Goal: Find specific page/section: Find specific page/section

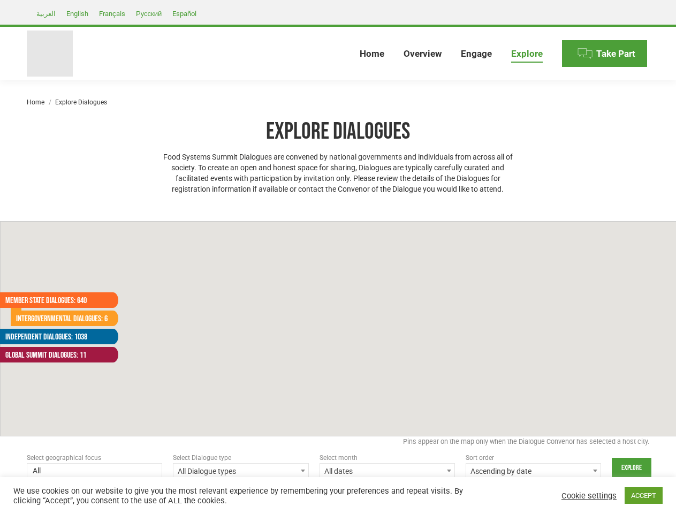
select select
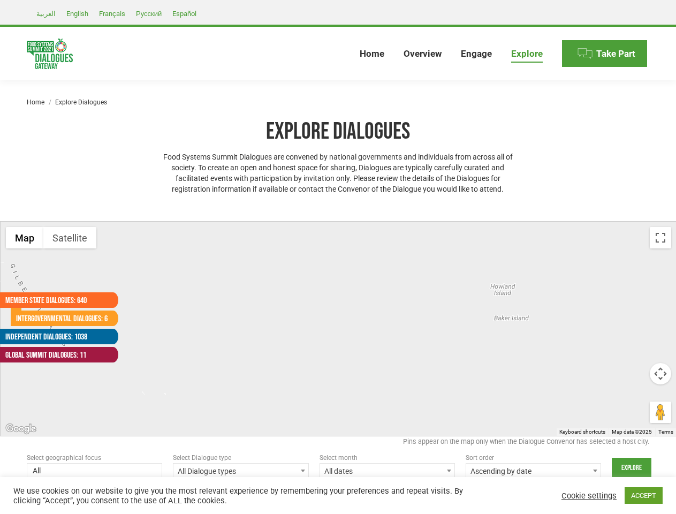
click at [338, 257] on div at bounding box center [339, 329] width 676 height 214
click at [338, 329] on div at bounding box center [339, 329] width 676 height 214
click at [25, 238] on button "Map" at bounding box center [24, 237] width 37 height 21
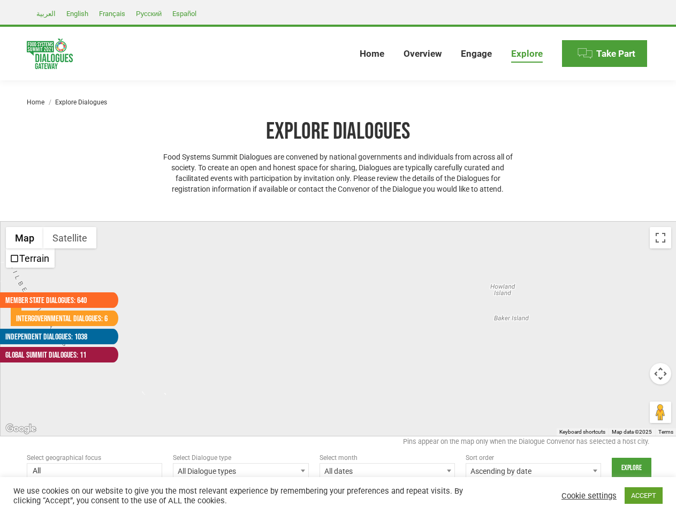
click at [25, 238] on button "Map" at bounding box center [24, 237] width 37 height 21
click at [70, 238] on button "Satellite" at bounding box center [69, 237] width 53 height 21
click at [70, 238] on button "Satellite" at bounding box center [70, 237] width 55 height 21
click at [661, 238] on button "Toggle fullscreen view" at bounding box center [660, 237] width 21 height 21
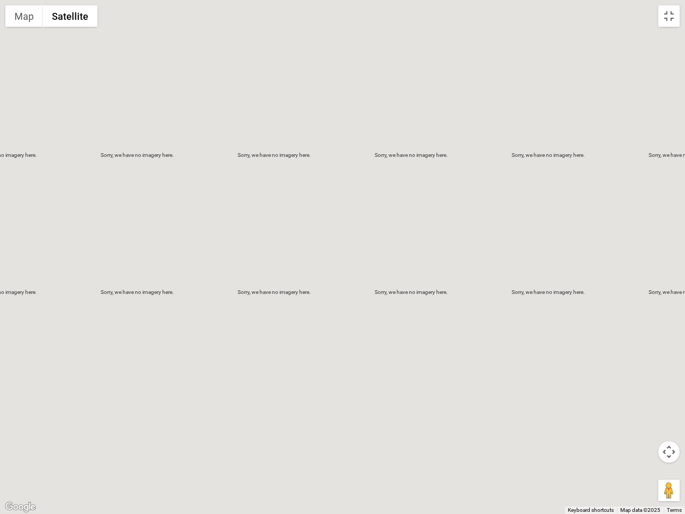
click at [661, 374] on div at bounding box center [342, 257] width 685 height 514
